Goal: Task Accomplishment & Management: Manage account settings

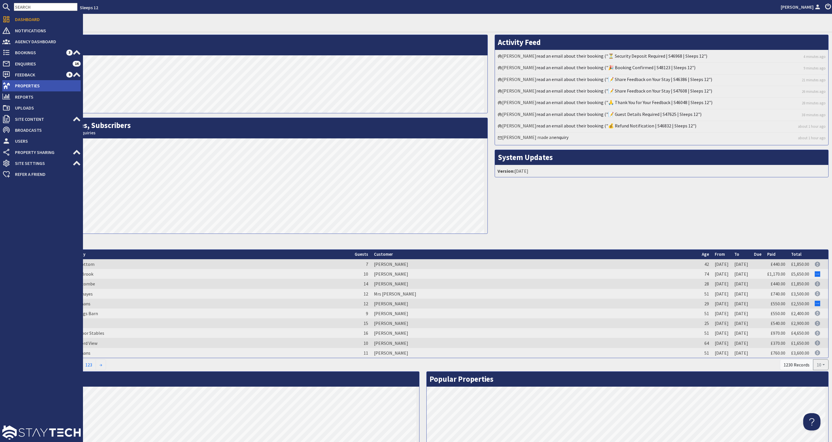
click at [46, 82] on span "Properties" at bounding box center [45, 85] width 70 height 9
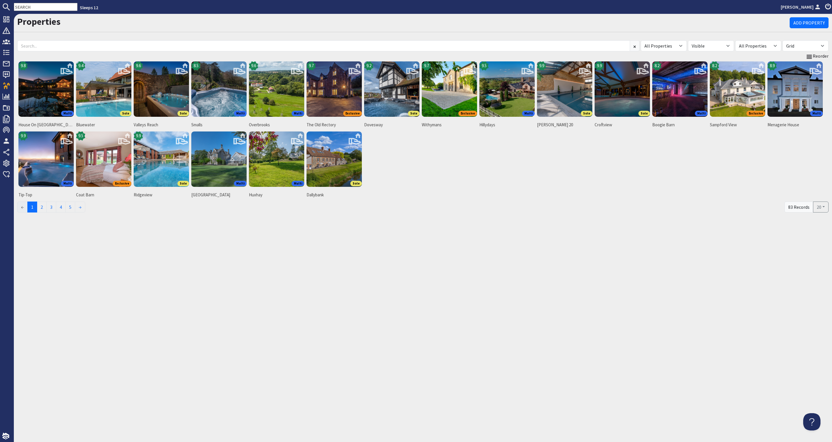
click at [35, 8] on input "text" at bounding box center [46, 7] width 64 height 8
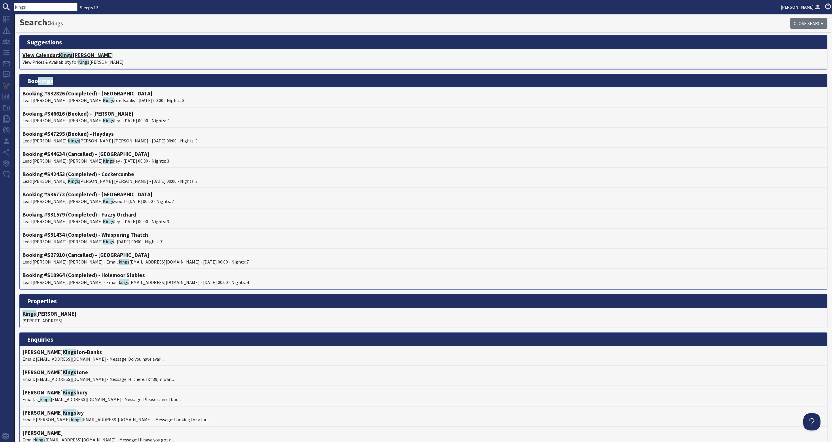
type input "kings"
click at [84, 54] on h4 "View Calendar: Kings hay Barton" at bounding box center [423, 55] width 802 height 7
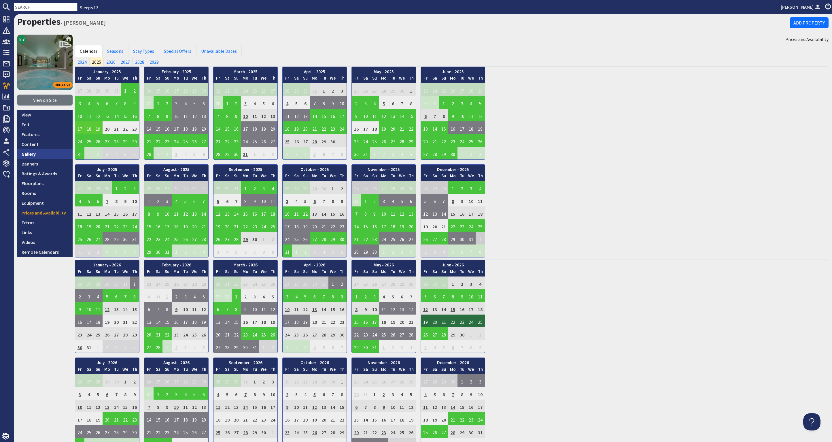
click at [61, 153] on link "Gallery" at bounding box center [44, 154] width 55 height 10
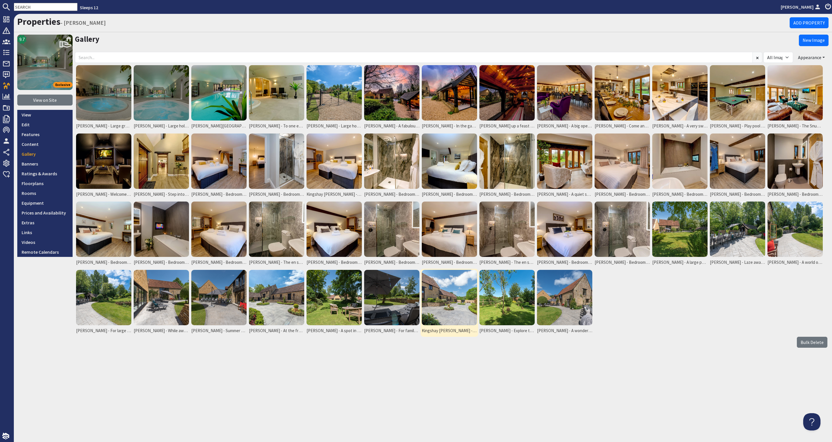
click at [429, 294] on img at bounding box center [449, 297] width 55 height 55
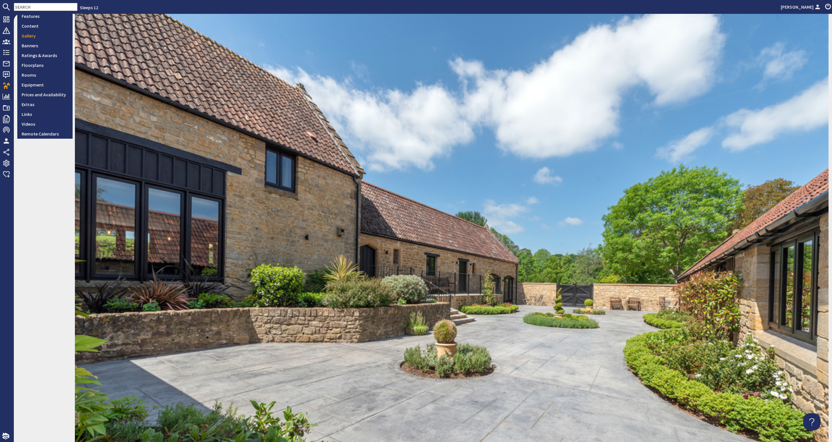
scroll to position [216, 0]
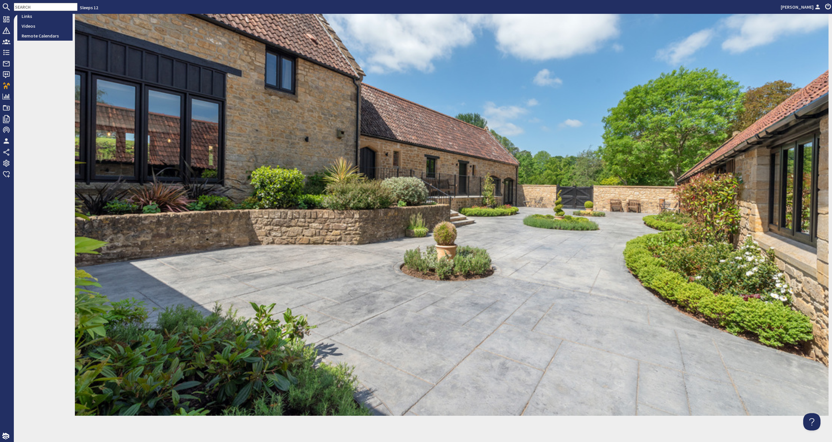
click at [51, 203] on div "9.7 Exclusive View on Site View Edit Features Content Gallery Banners Ratings &…" at bounding box center [44, 117] width 55 height 599
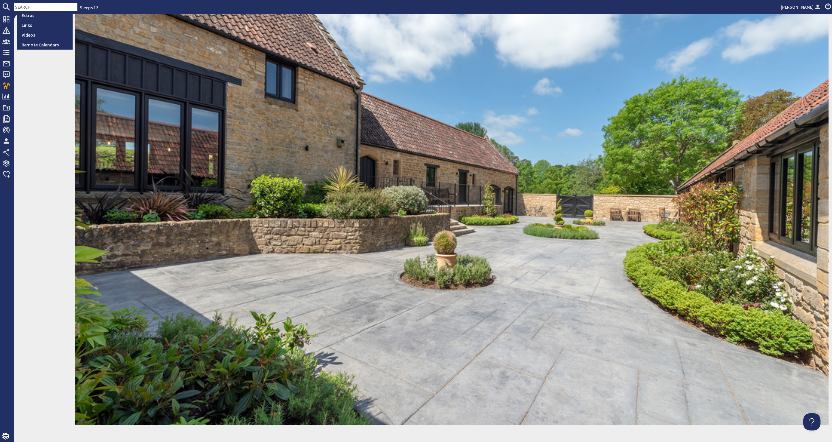
scroll to position [105, 0]
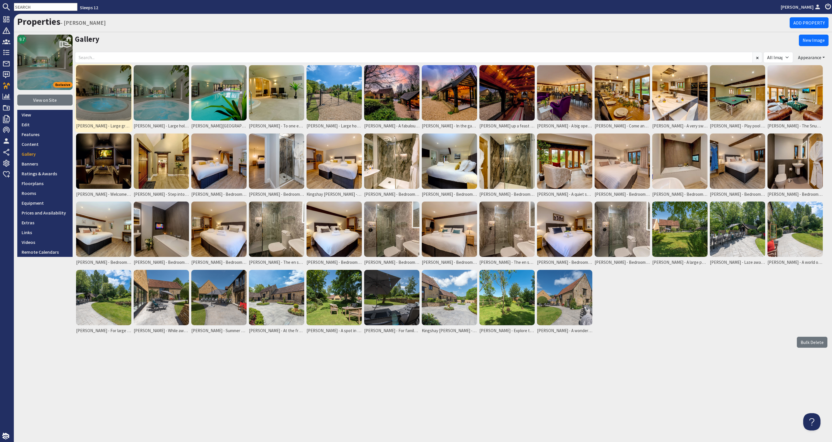
click at [94, 98] on img at bounding box center [103, 92] width 55 height 55
click at [90, 112] on img at bounding box center [103, 92] width 55 height 55
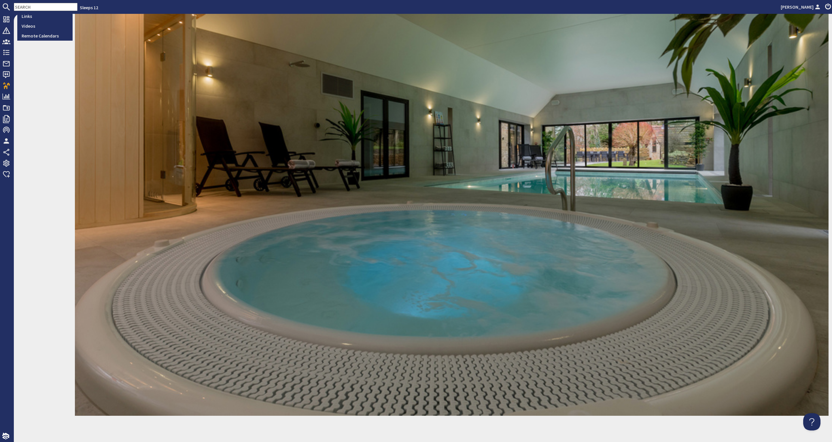
click at [41, 80] on div "9.7 Exclusive View on Site View Edit Features Content Gallery Banners Ratings &…" at bounding box center [44, 117] width 55 height 599
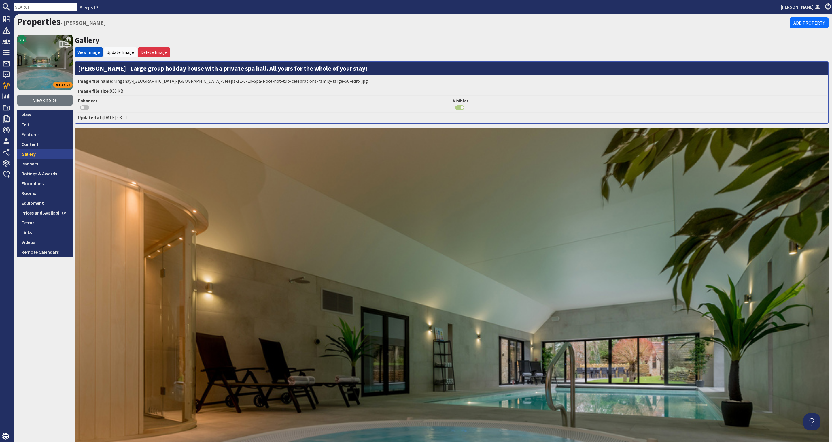
click at [29, 152] on link "Gallery" at bounding box center [44, 154] width 55 height 10
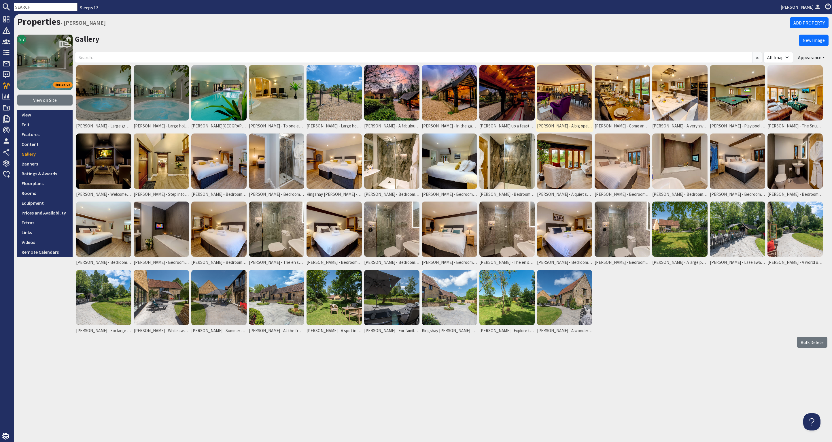
click at [557, 94] on img at bounding box center [564, 92] width 55 height 55
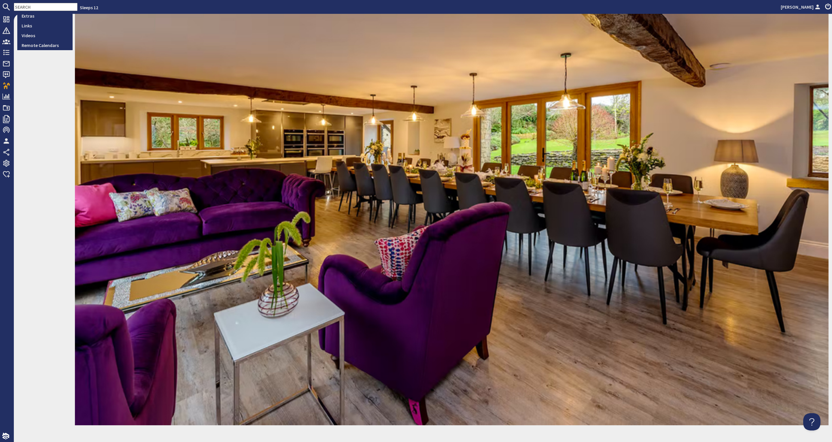
scroll to position [202, 0]
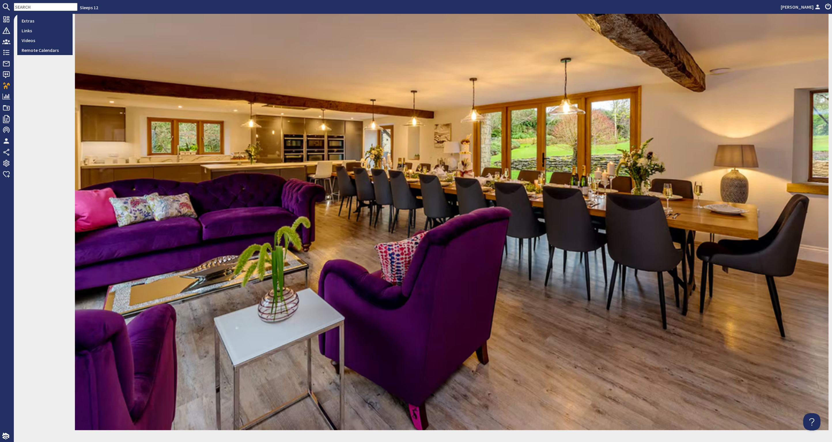
click at [40, 93] on div "9.7 Exclusive View on Site View Edit Features Content Gallery Banners Ratings &…" at bounding box center [44, 132] width 55 height 599
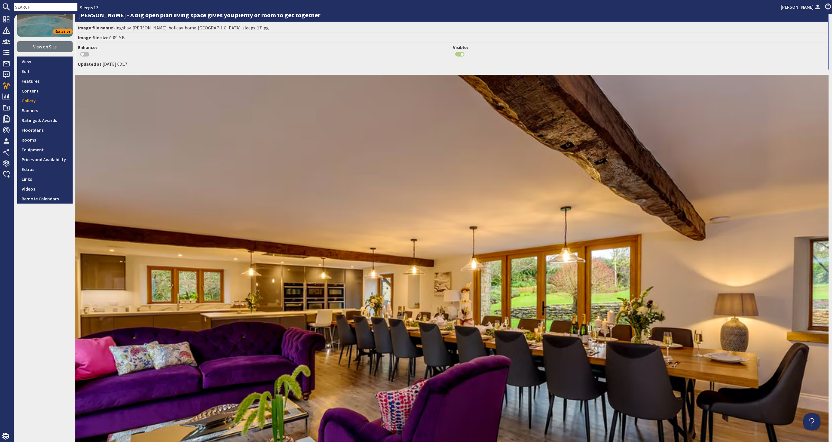
scroll to position [0, 0]
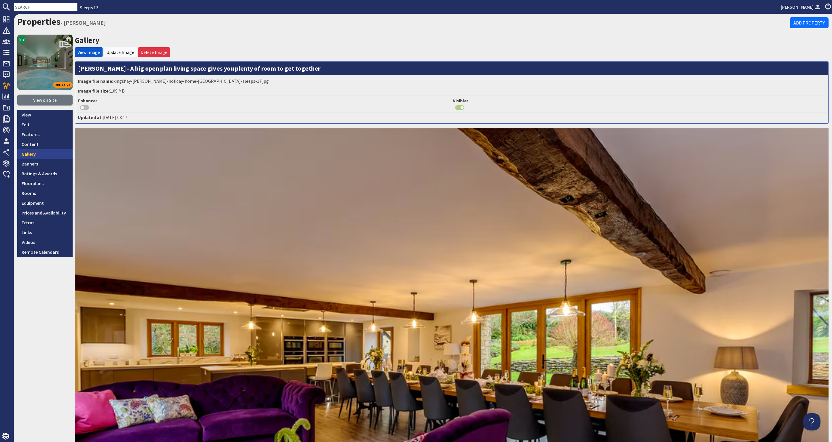
click at [51, 153] on link "Gallery" at bounding box center [44, 154] width 55 height 10
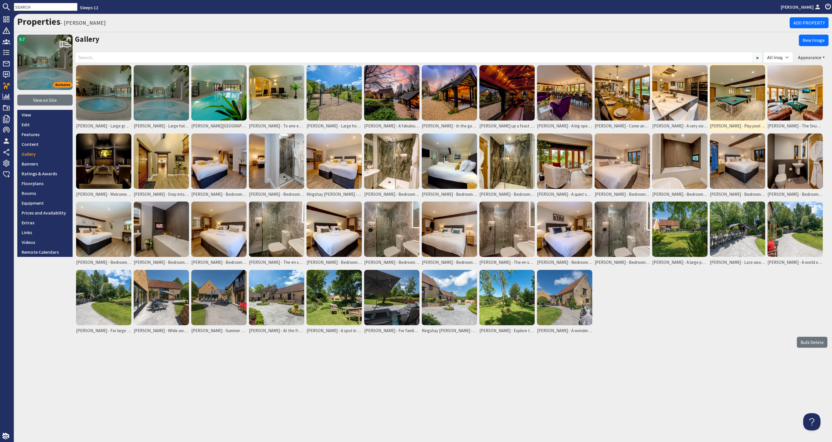
click at [735, 84] on img at bounding box center [737, 92] width 55 height 55
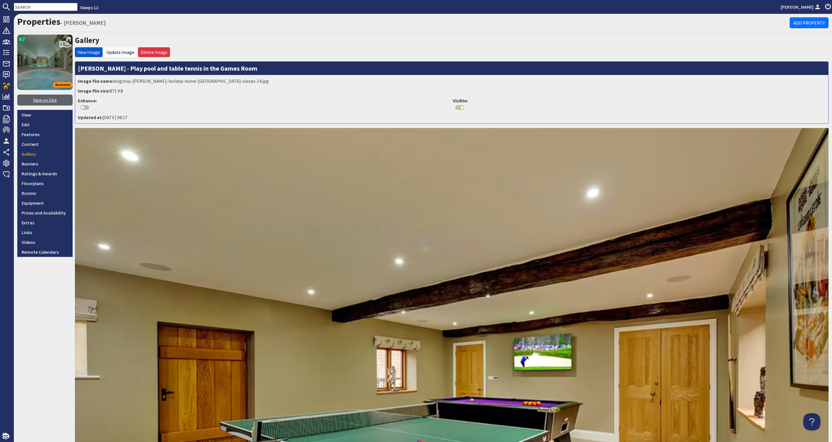
click at [43, 99] on link "View on Site" at bounding box center [44, 100] width 55 height 11
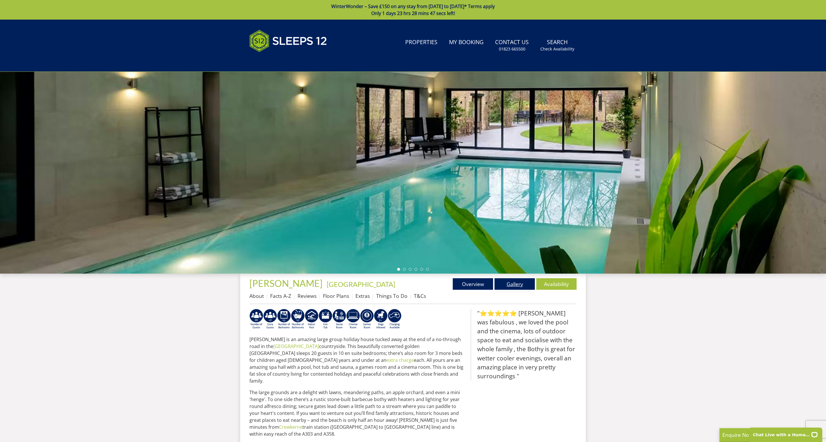
click at [521, 283] on link "Gallery" at bounding box center [515, 284] width 40 height 12
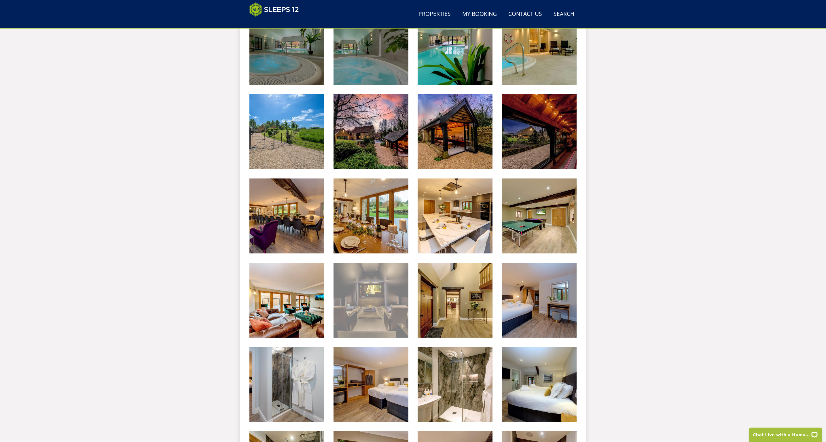
scroll to position [320, 0]
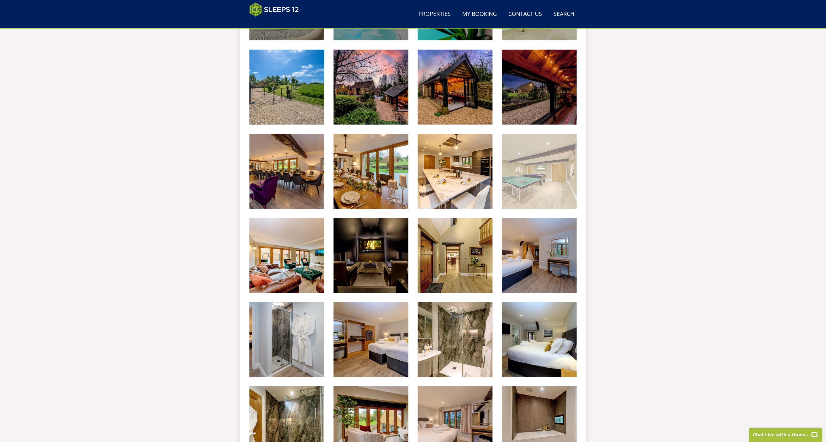
click at [537, 173] on img at bounding box center [539, 171] width 75 height 75
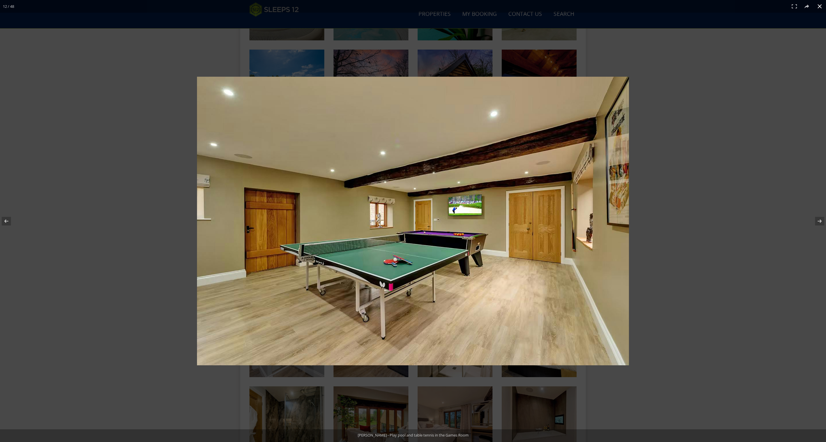
click at [136, 233] on div at bounding box center [413, 221] width 826 height 442
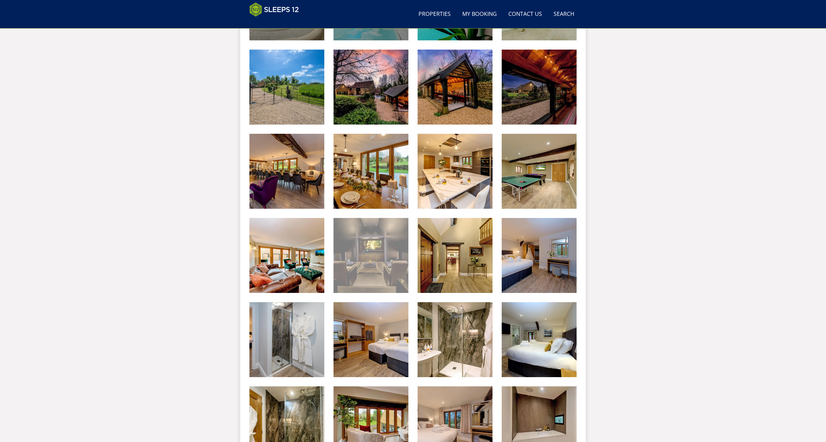
click at [379, 246] on img at bounding box center [371, 255] width 75 height 75
